Goal: Communication & Community: Answer question/provide support

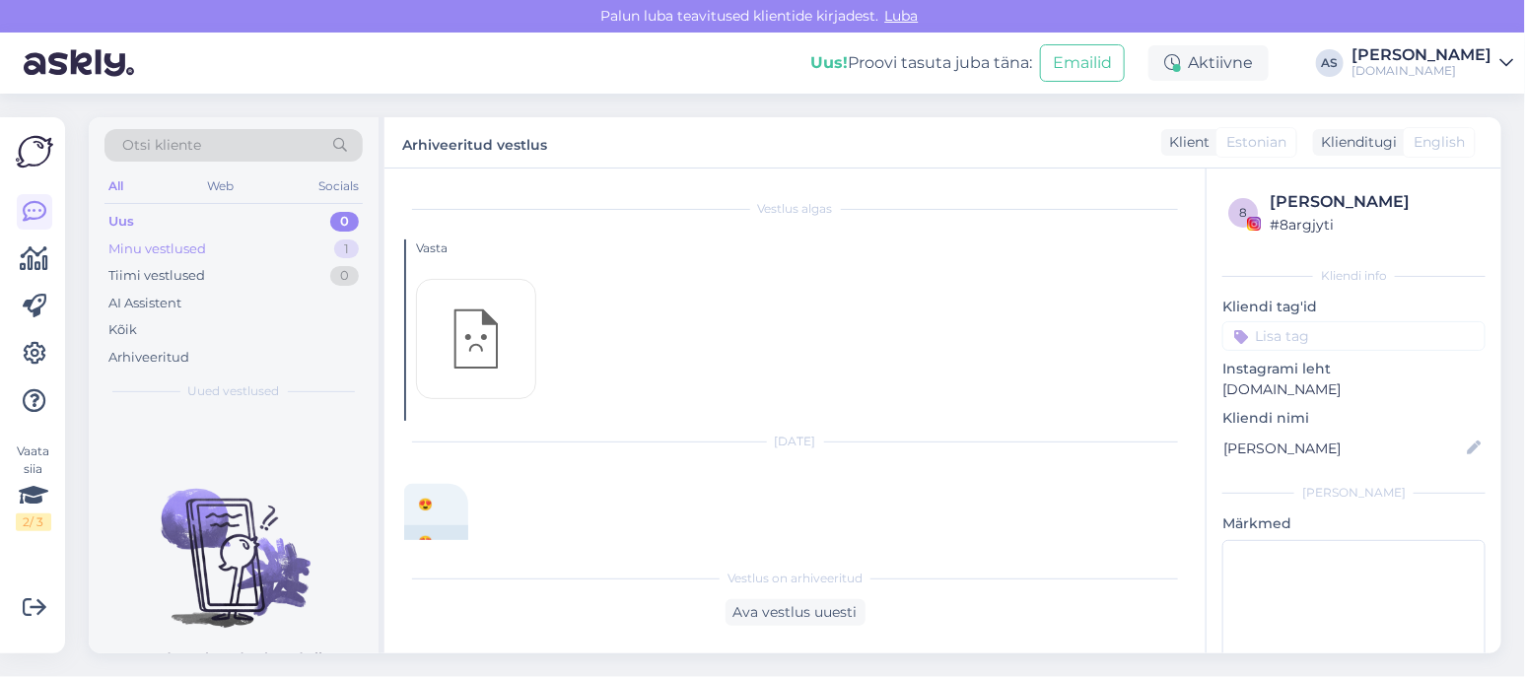
click at [310, 247] on div "Minu vestlused 1" at bounding box center [234, 250] width 258 height 28
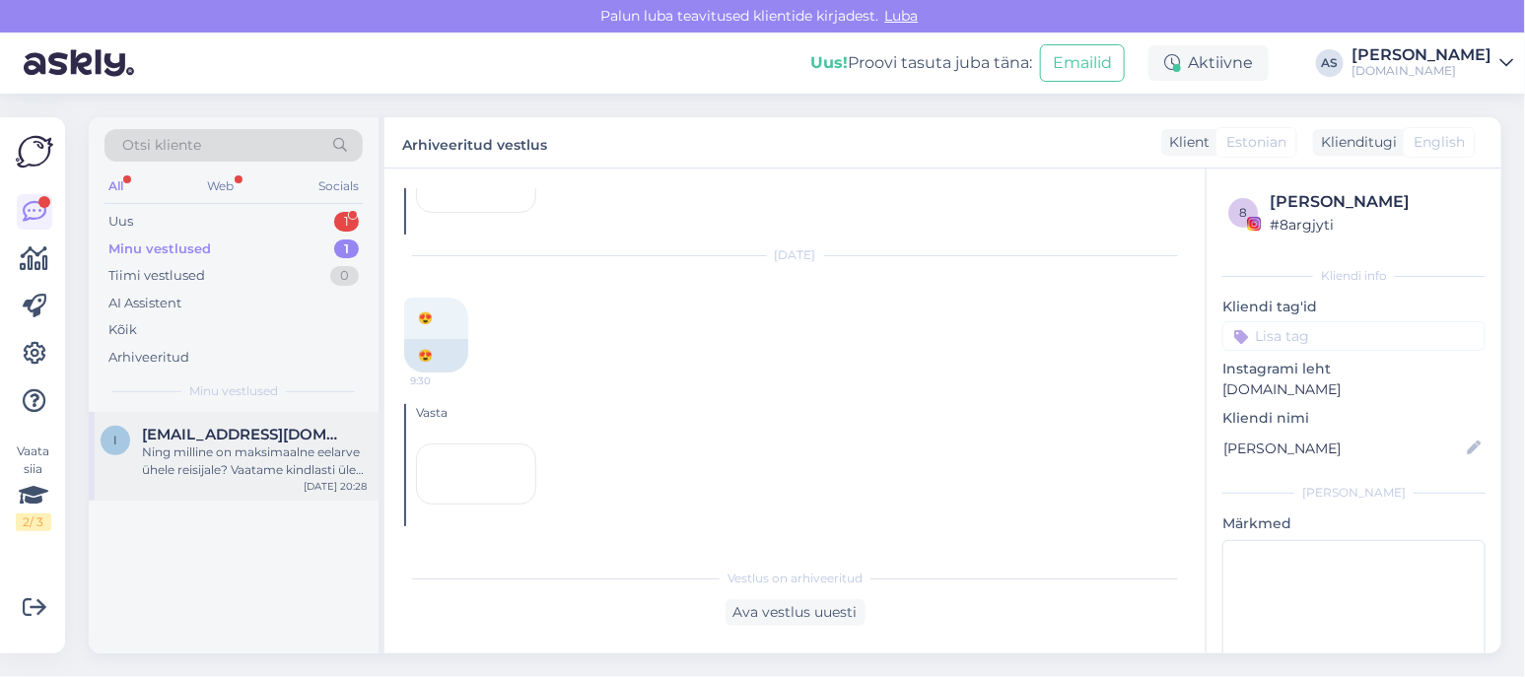
click at [228, 467] on div "Ning milline on maksimaalne eelarve ühele reisijale? Vaatame kindlasti üle ka s…" at bounding box center [254, 461] width 225 height 35
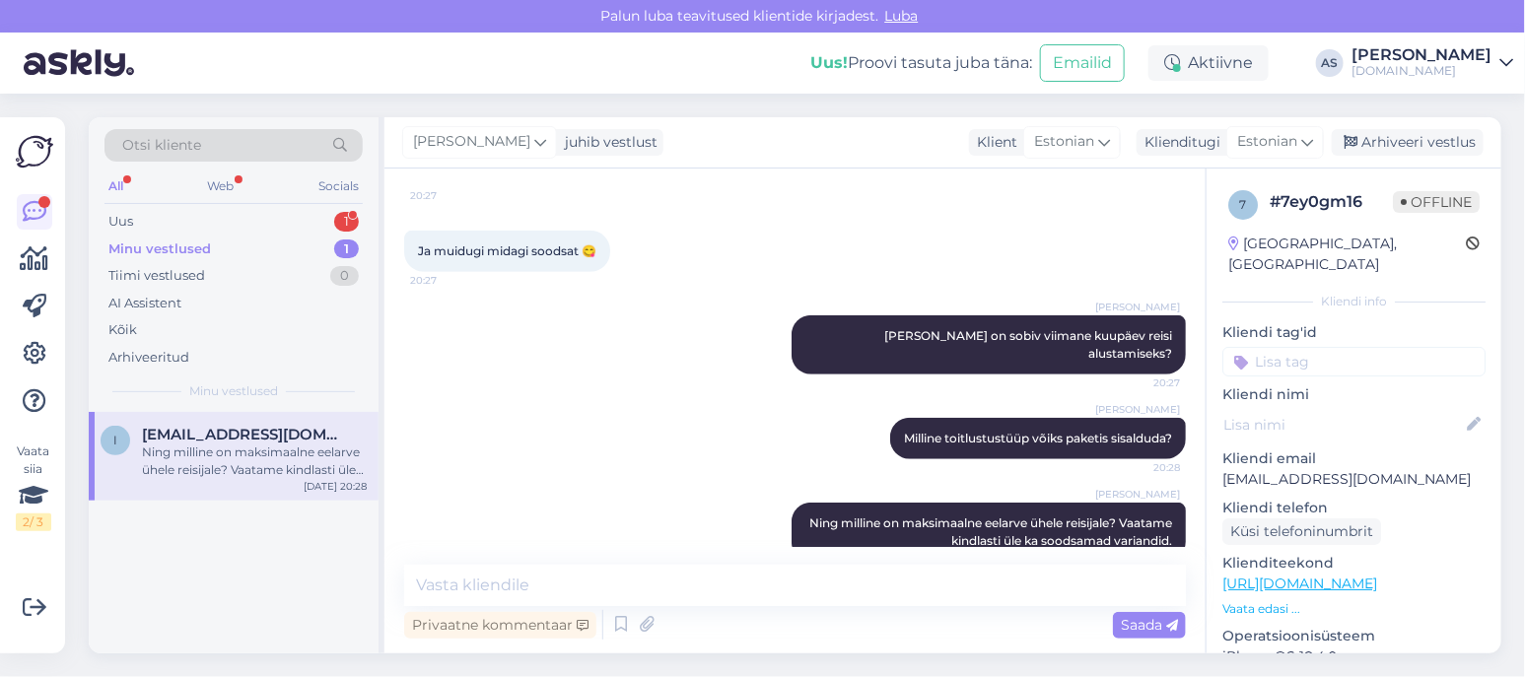
click at [226, 248] on div "Minu vestlused 1" at bounding box center [234, 250] width 258 height 28
click at [225, 225] on div "Uus 1" at bounding box center [234, 222] width 258 height 28
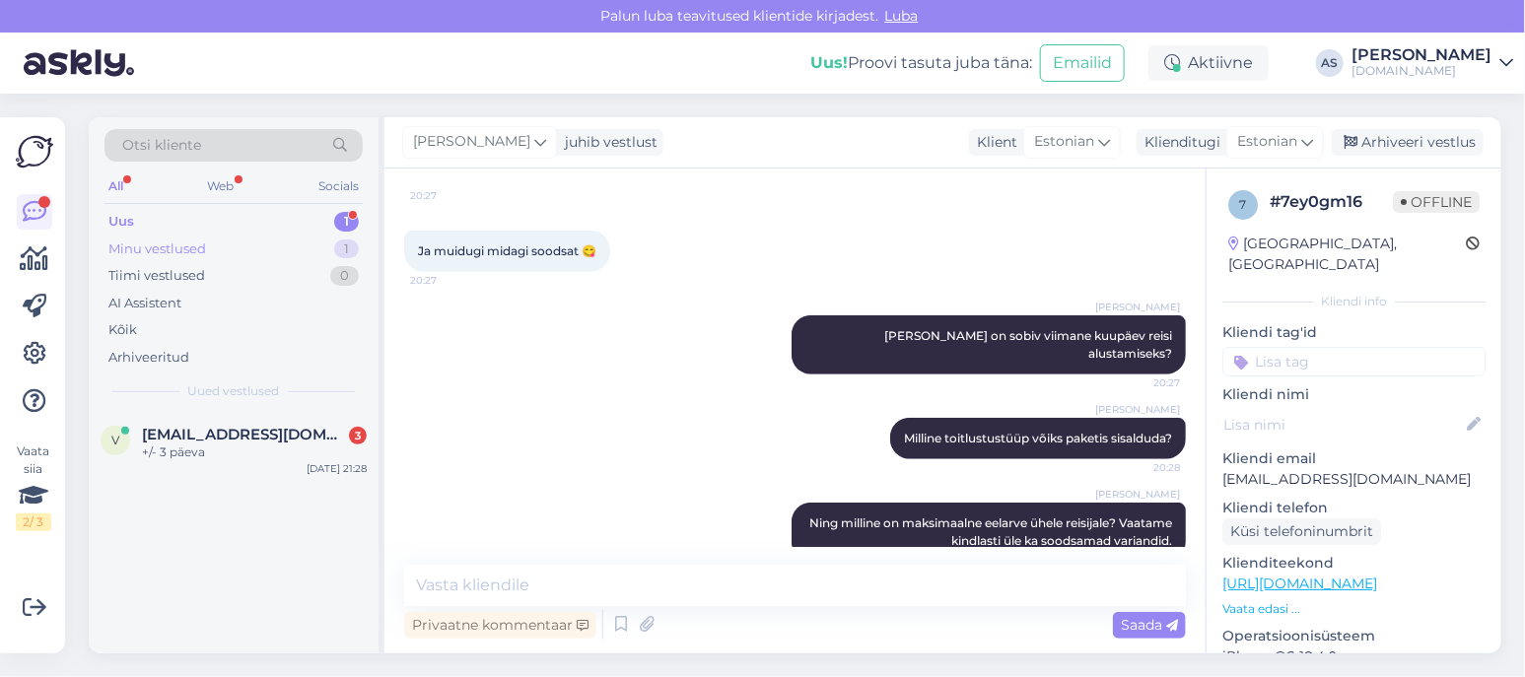
click at [222, 241] on div "Minu vestlused 1" at bounding box center [234, 250] width 258 height 28
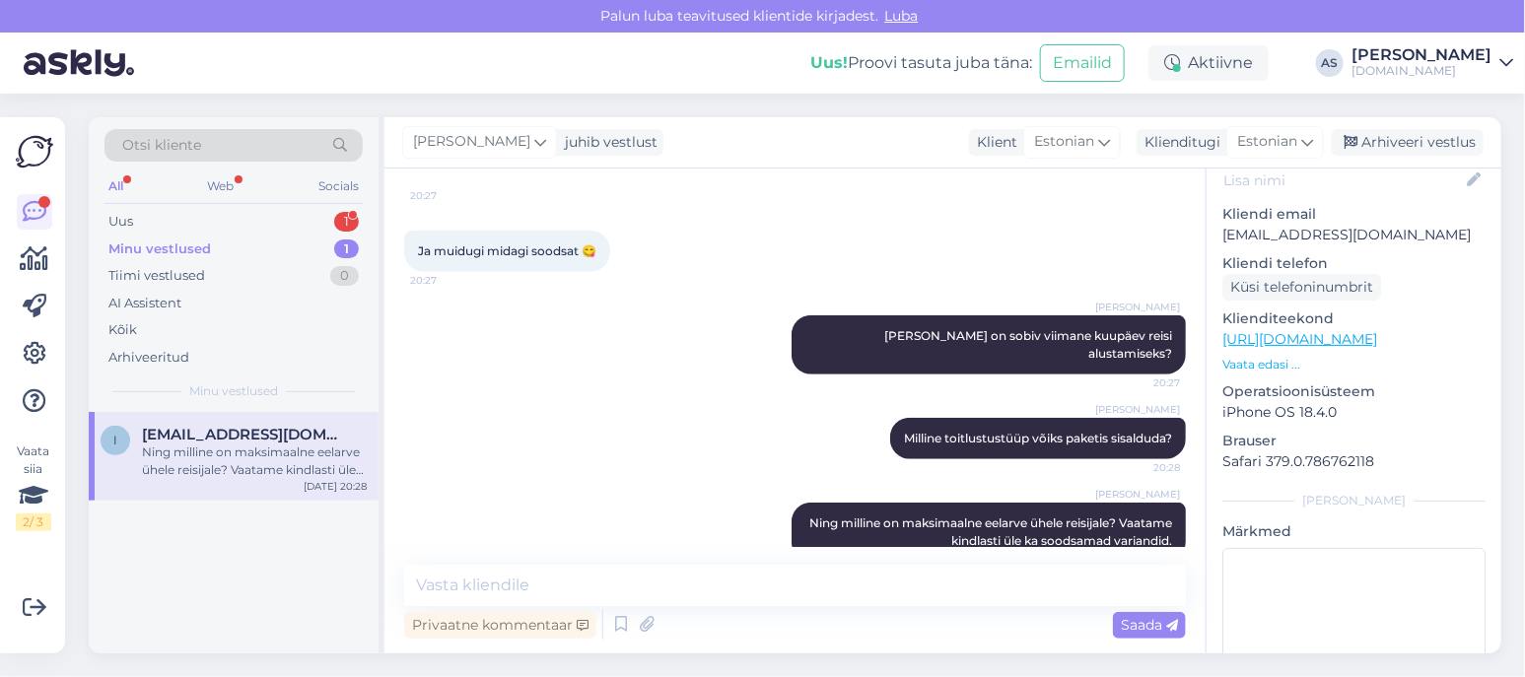
scroll to position [246, 0]
click at [1287, 355] on p "Vaata edasi ..." at bounding box center [1354, 364] width 263 height 18
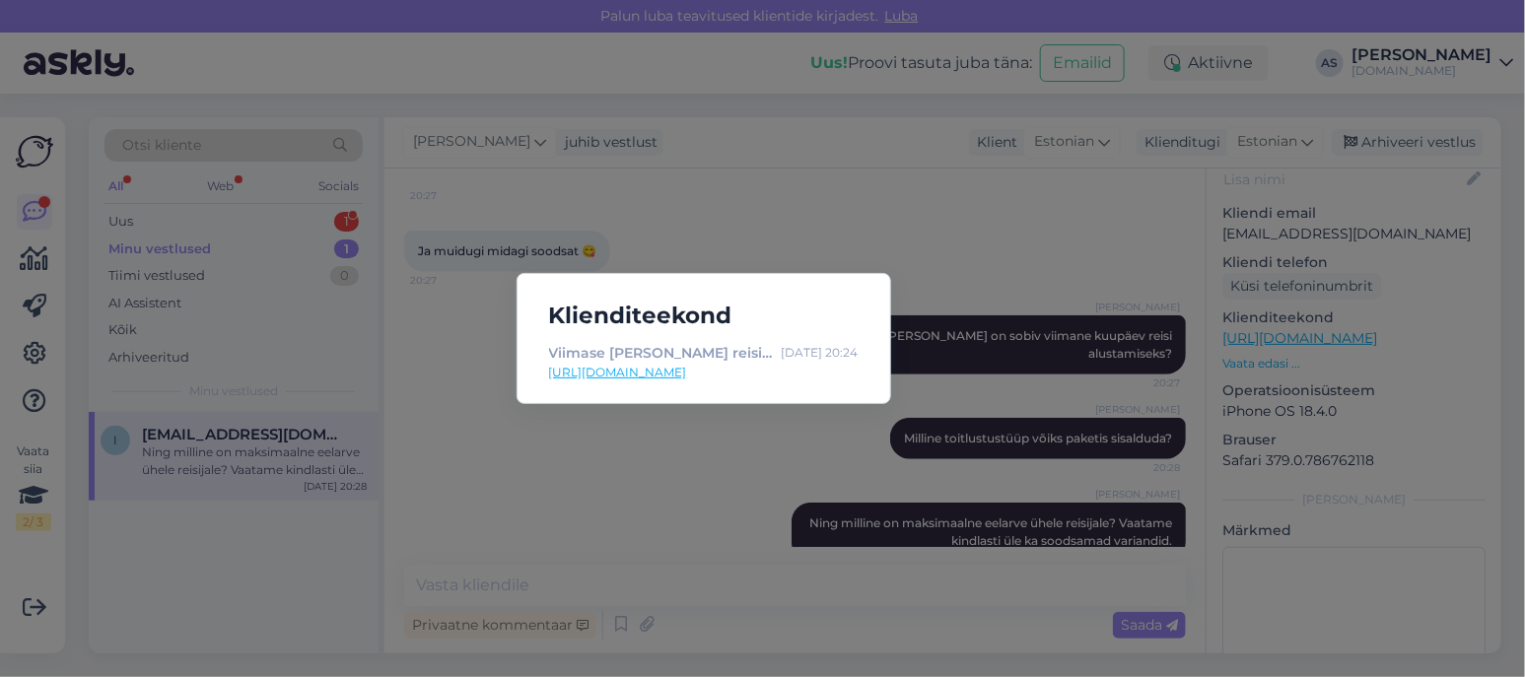
click at [970, 246] on div "Klienditeekond Viimase [PERSON_NAME] reisid ja eripakkumised | Tuusik [DATE] 20…" at bounding box center [762, 338] width 1525 height 677
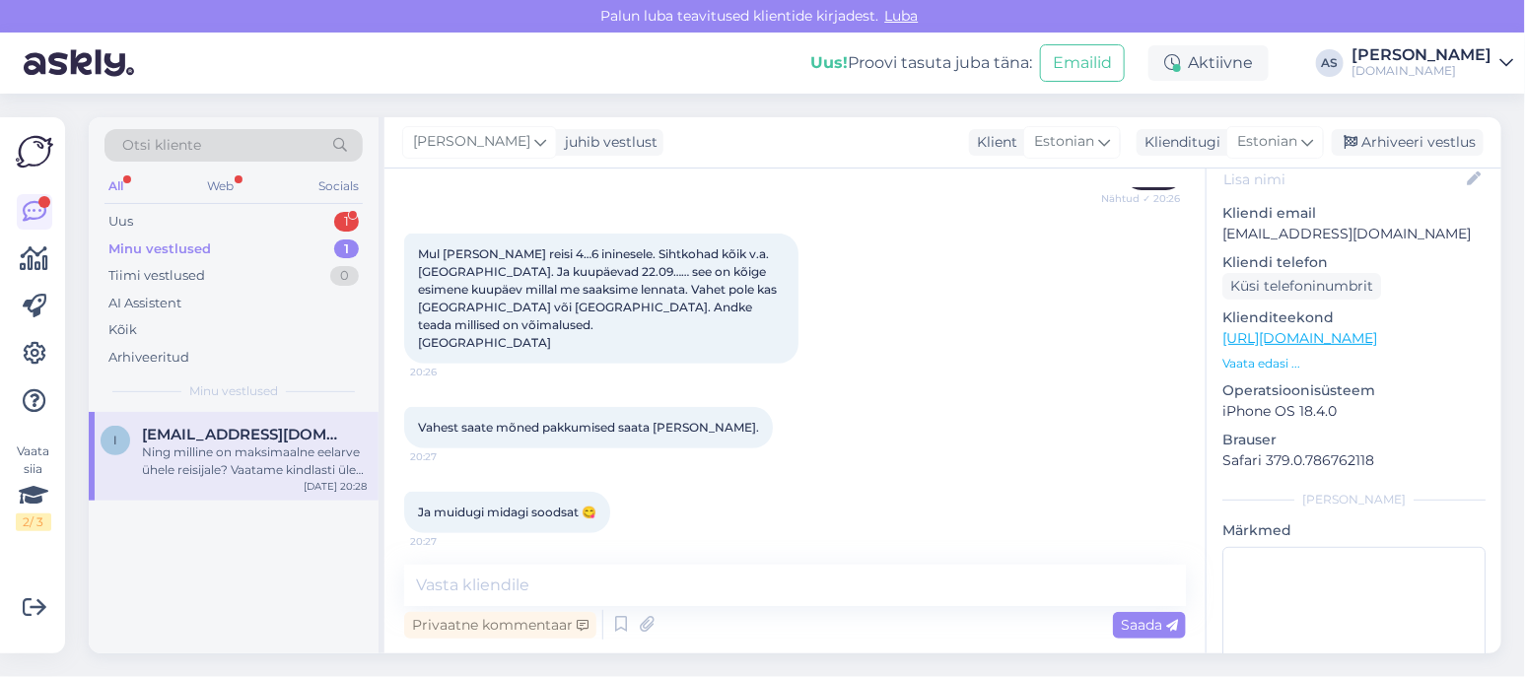
scroll to position [370, 0]
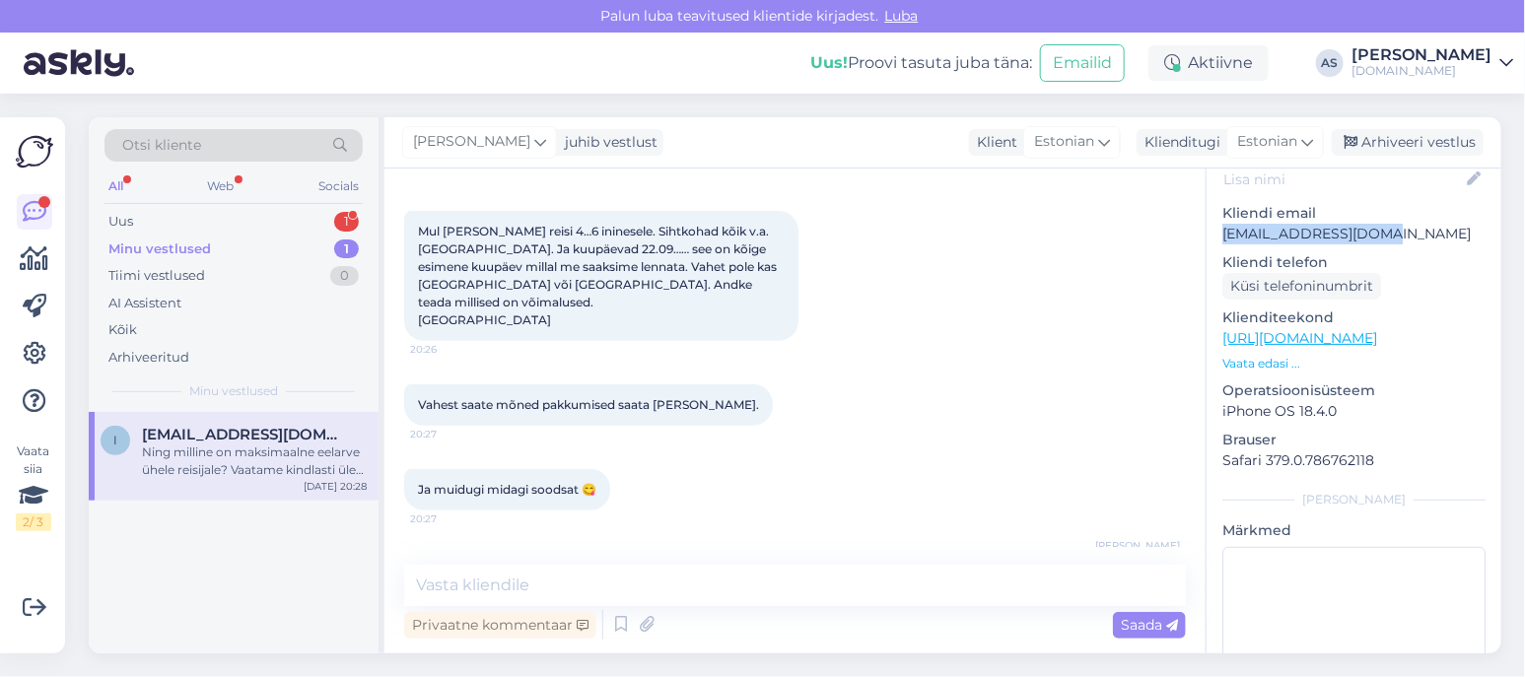
drag, startPoint x: 1395, startPoint y: 208, endPoint x: 1223, endPoint y: 212, distance: 172.6
click at [1223, 224] on p "[EMAIL_ADDRESS][DOMAIN_NAME]" at bounding box center [1354, 234] width 263 height 21
copy p "[EMAIL_ADDRESS][DOMAIN_NAME]"
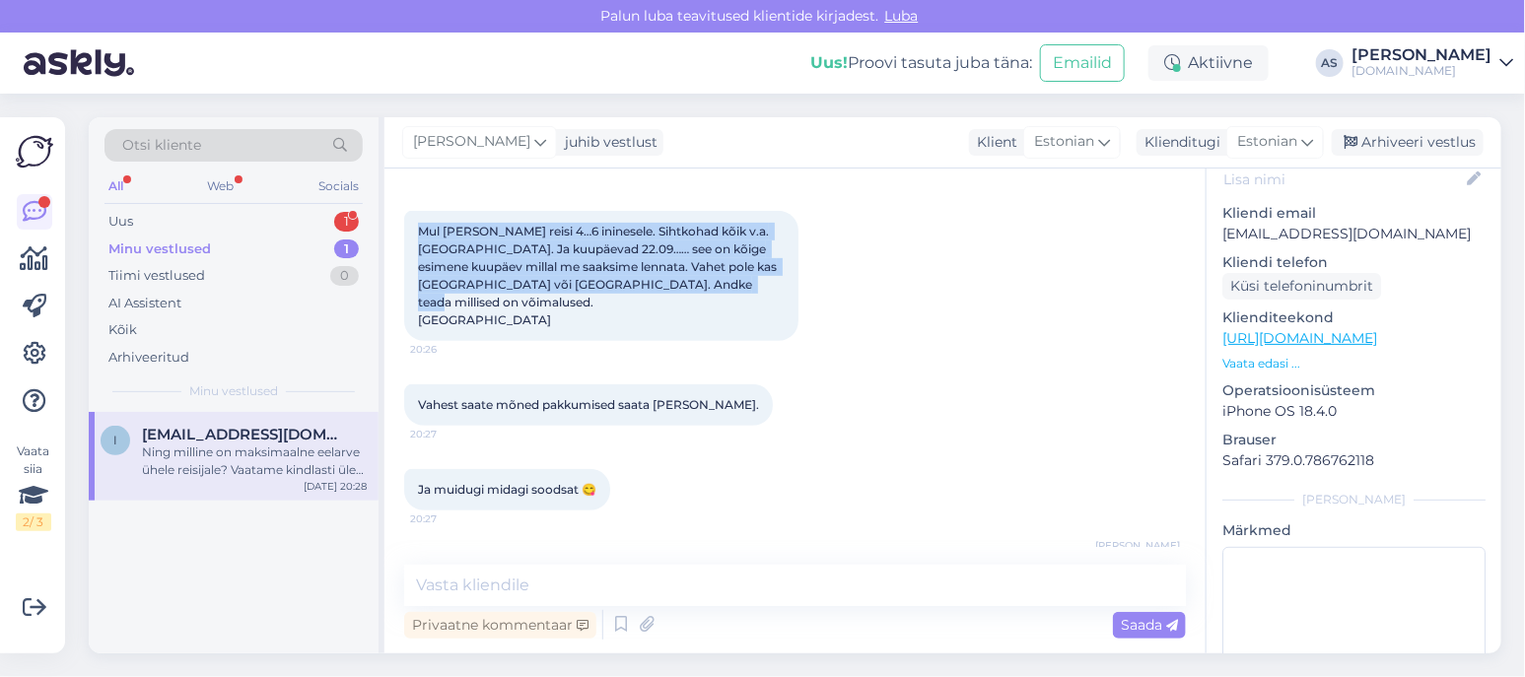
drag, startPoint x: 454, startPoint y: 233, endPoint x: 693, endPoint y: 317, distance: 253.9
click at [693, 317] on div "Vestlus algas [DATE] Hei, 20:24 Hey, [PERSON_NAME] Tere! Kuidas saame abiks oll…" at bounding box center [795, 411] width 821 height 485
copy span "Mul [PERSON_NAME] reisi 4…6 ininesele. Sihtkohad kõik v.a. [GEOGRAPHIC_DATA]. J…"
click at [528, 385] on div "Vahest saate mõned pakkumised saata [PERSON_NAME]. 20:27" at bounding box center [588, 405] width 369 height 41
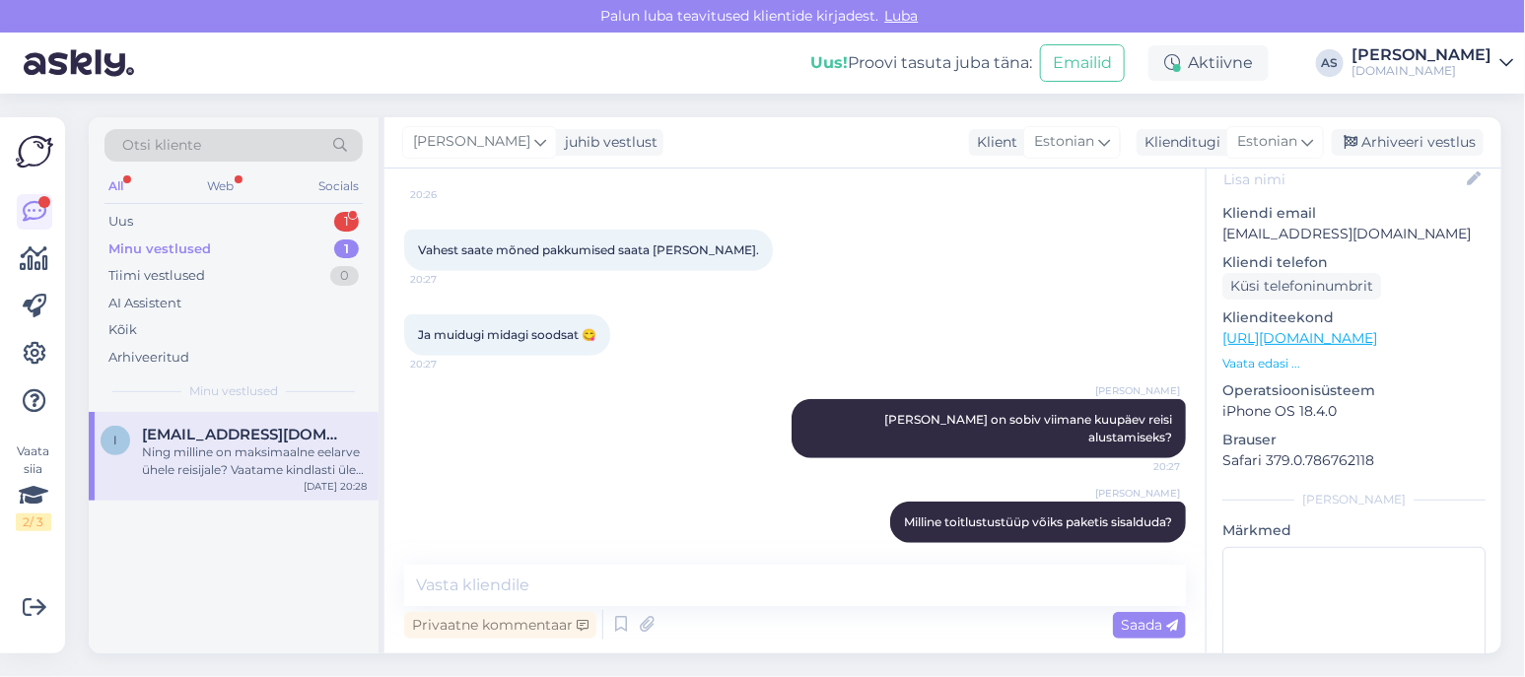
scroll to position [607, 0]
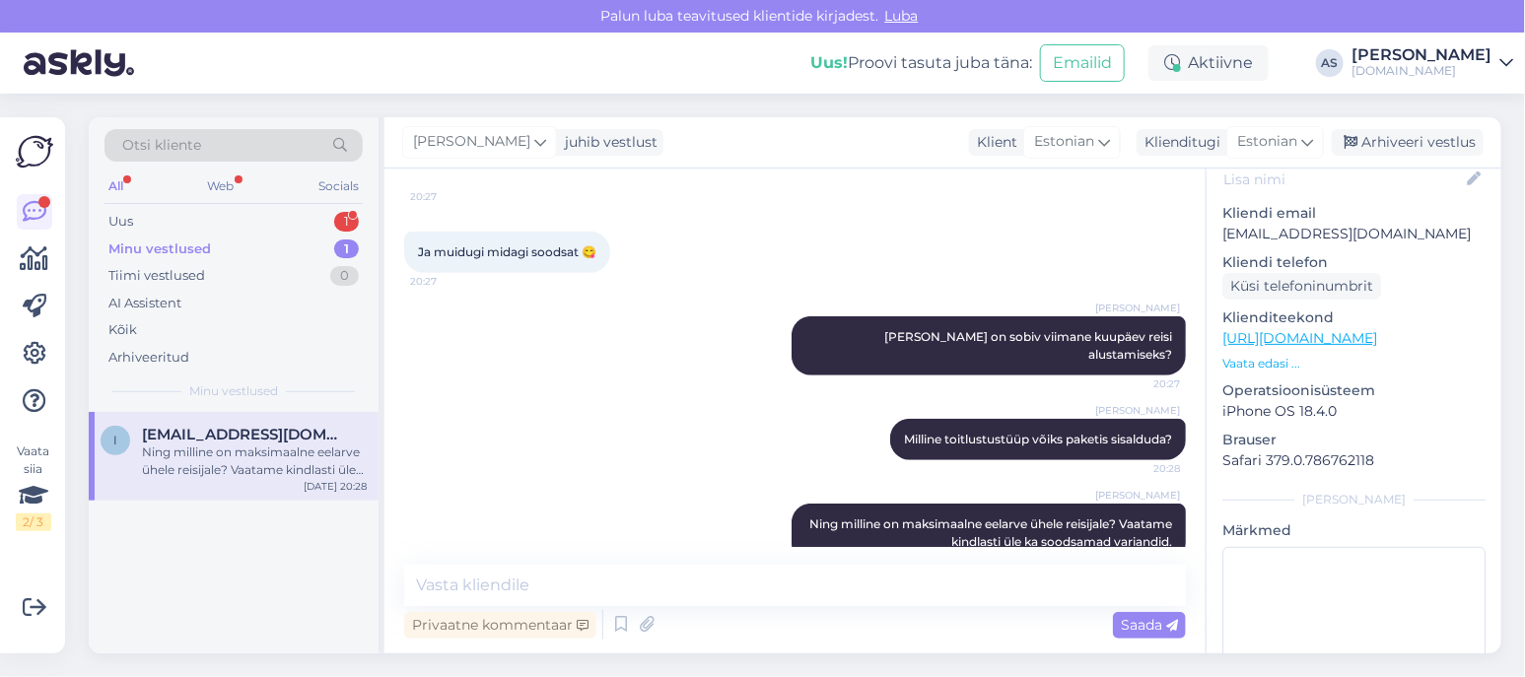
click at [467, 356] on div "Anete [PERSON_NAME] on sobiv viimane kuupäev reisi alustamiseks? 20:27" at bounding box center [795, 346] width 782 height 103
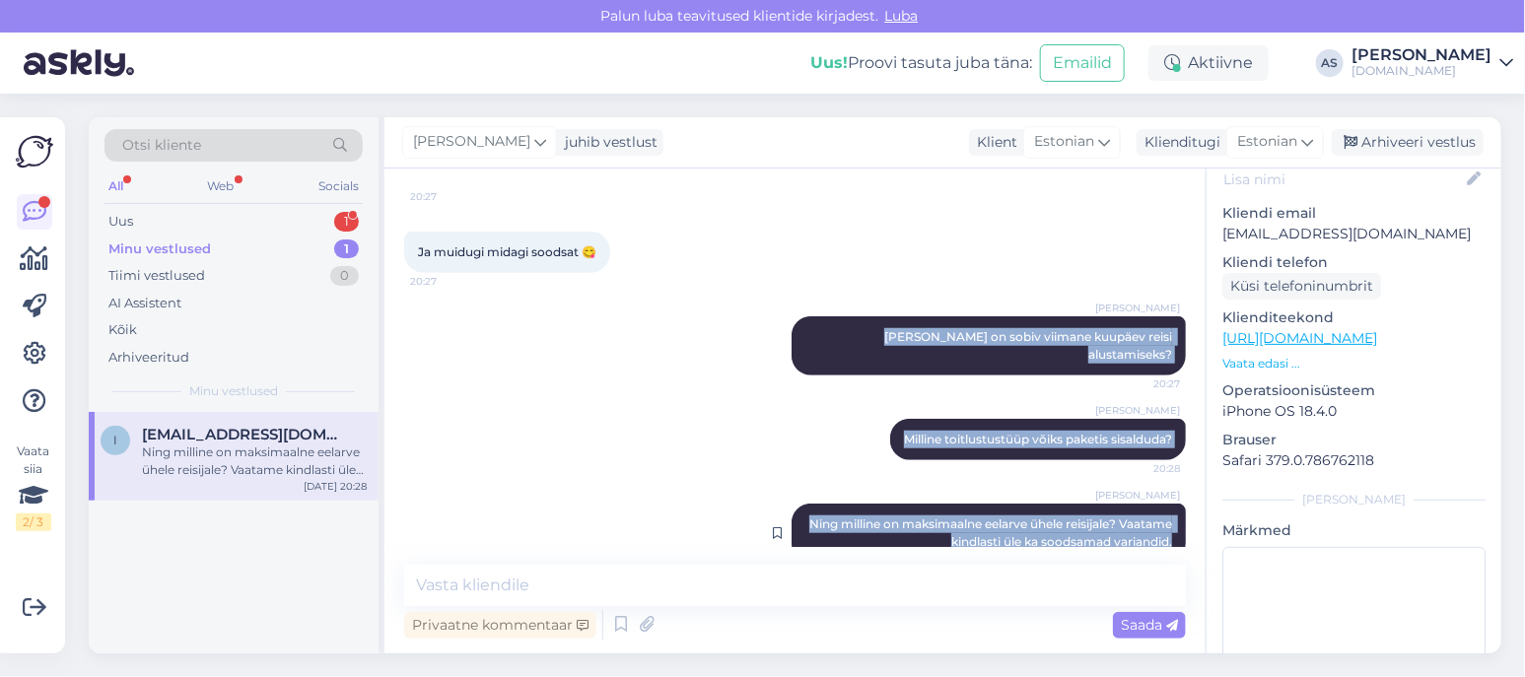
drag, startPoint x: 841, startPoint y: 319, endPoint x: 1154, endPoint y: 511, distance: 367.0
click at [1154, 511] on div "Vestlus algas [DATE] Hei, 20:24 Hey, [PERSON_NAME] Tere! Kuidas saame abiks oll…" at bounding box center [804, 367] width 800 height 359
copy div "[PERSON_NAME] on sobiv viimane kuupäev reisi alustamiseks? 20:27 Anete [PERSON_…"
click at [970, 551] on div "Vestlus algas [DATE] Hei, 20:24 Hey, [PERSON_NAME] Tere! Kuidas saame abiks oll…" at bounding box center [795, 411] width 821 height 485
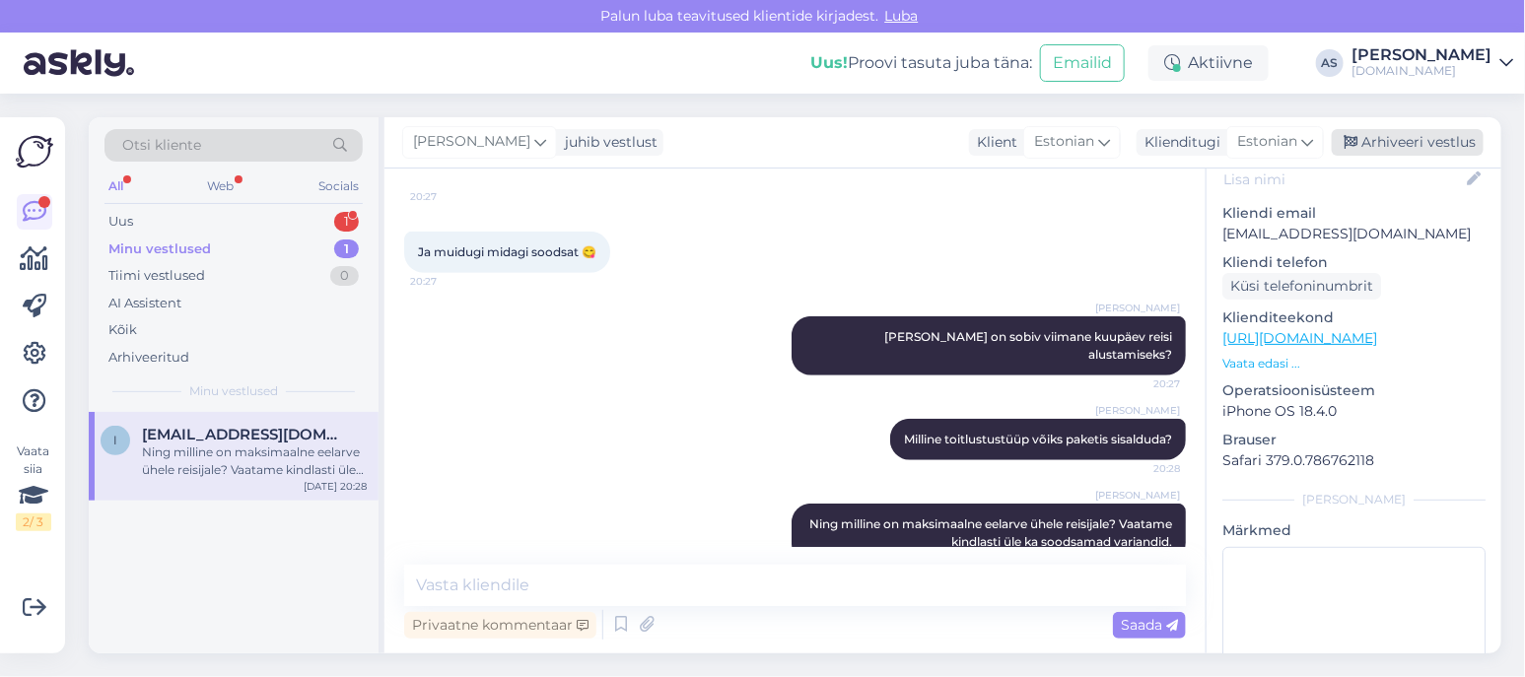
click at [1447, 139] on div "Arhiveeri vestlus" at bounding box center [1408, 142] width 152 height 27
